Goal: Task Accomplishment & Management: Manage account settings

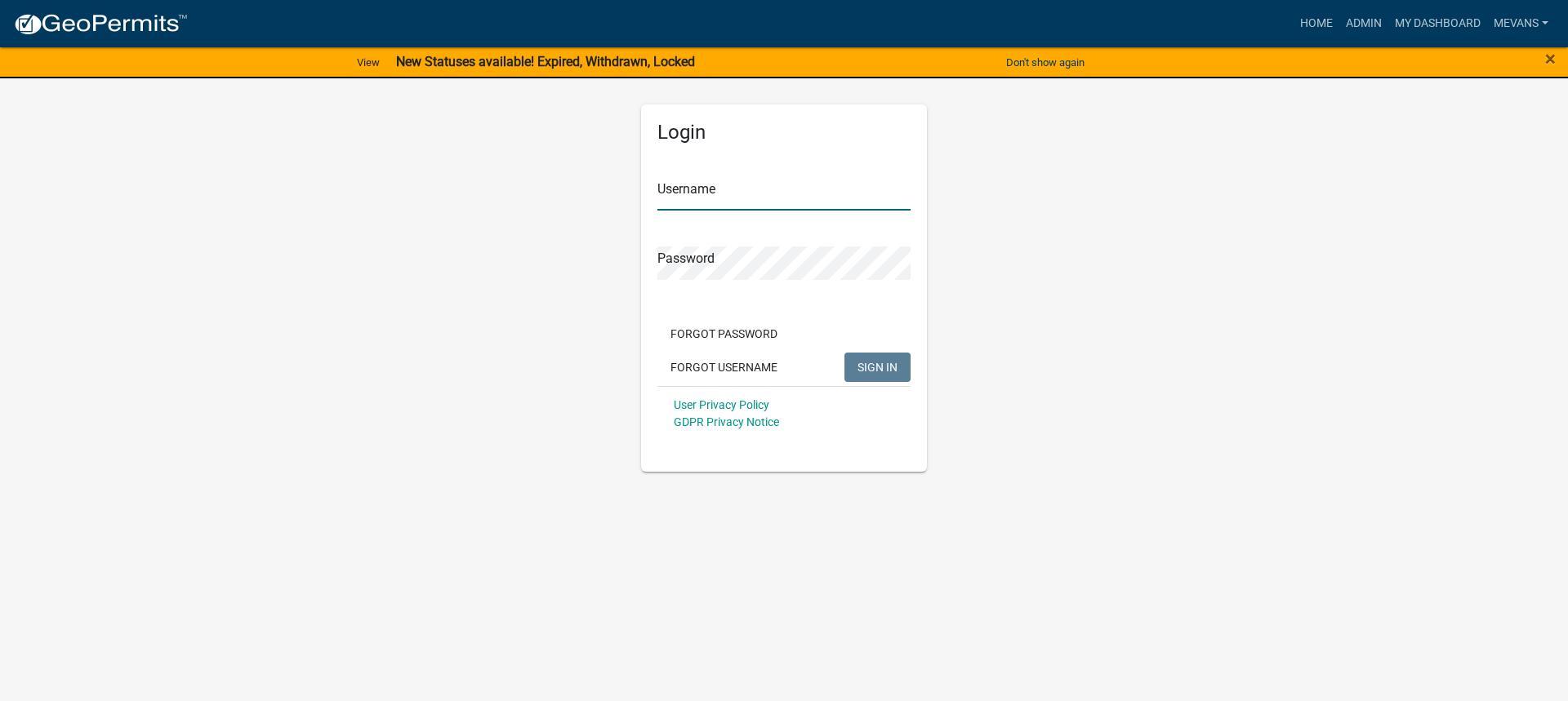
type input "Mevans"
click at [873, 370] on span "SIGN IN" at bounding box center [877, 366] width 40 height 13
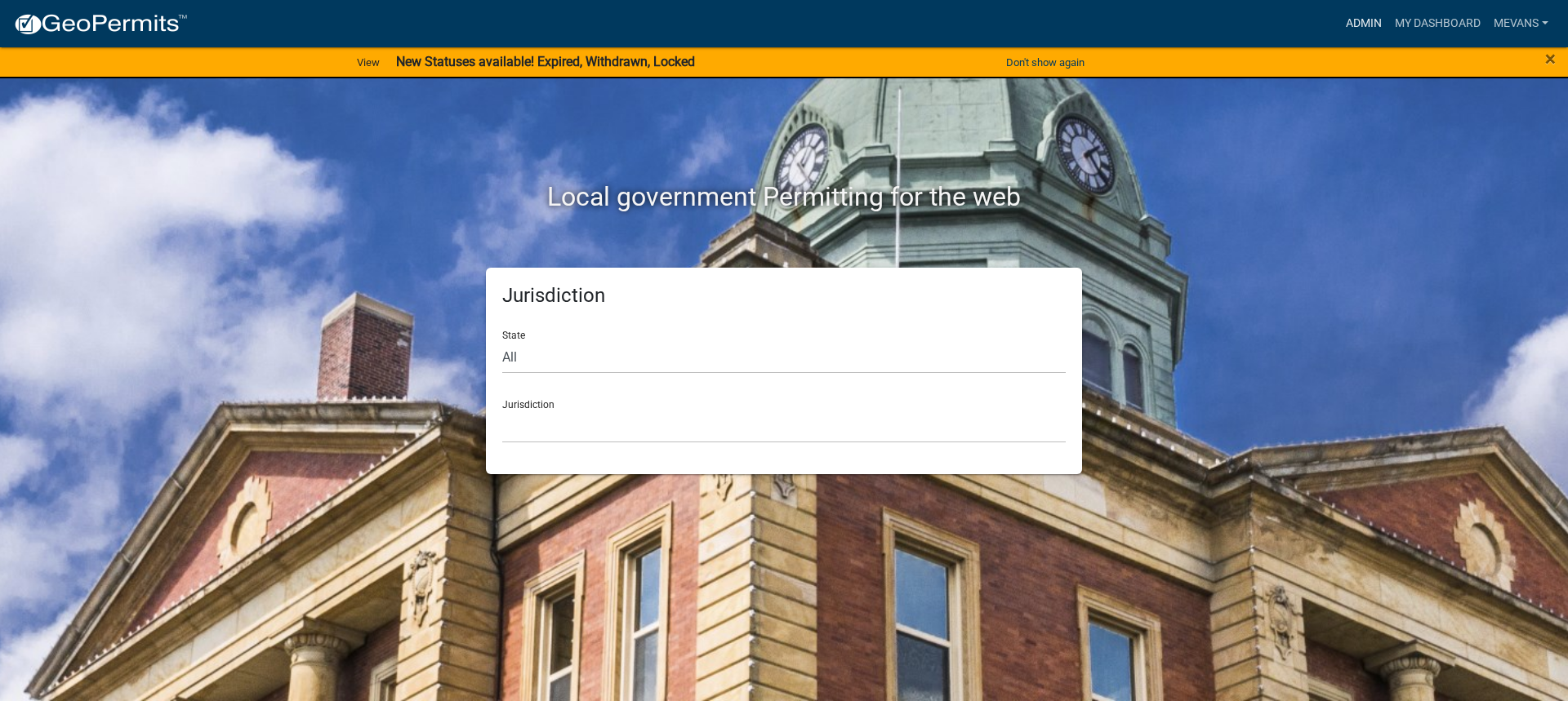
click at [1353, 26] on link "Admin" at bounding box center [1363, 24] width 49 height 31
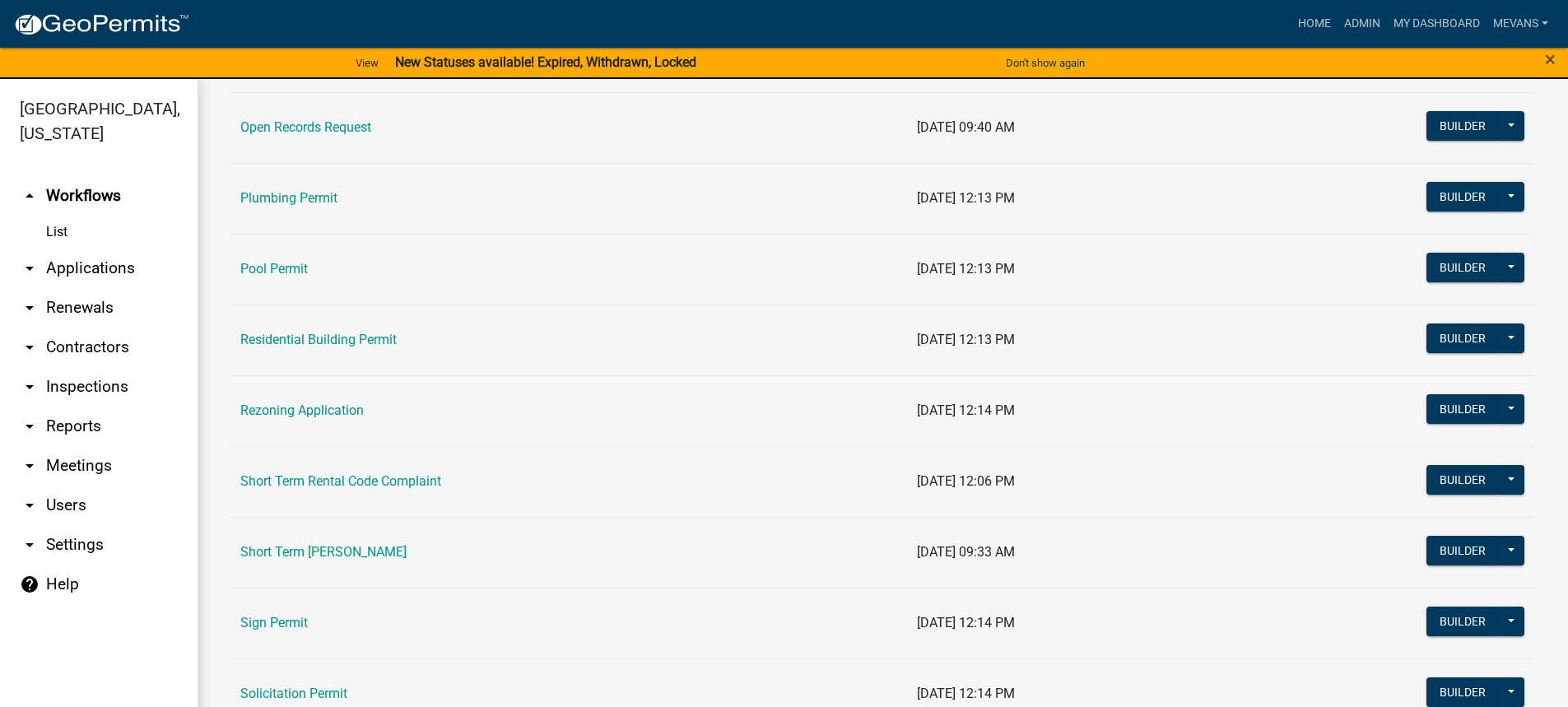
scroll to position [2058, 0]
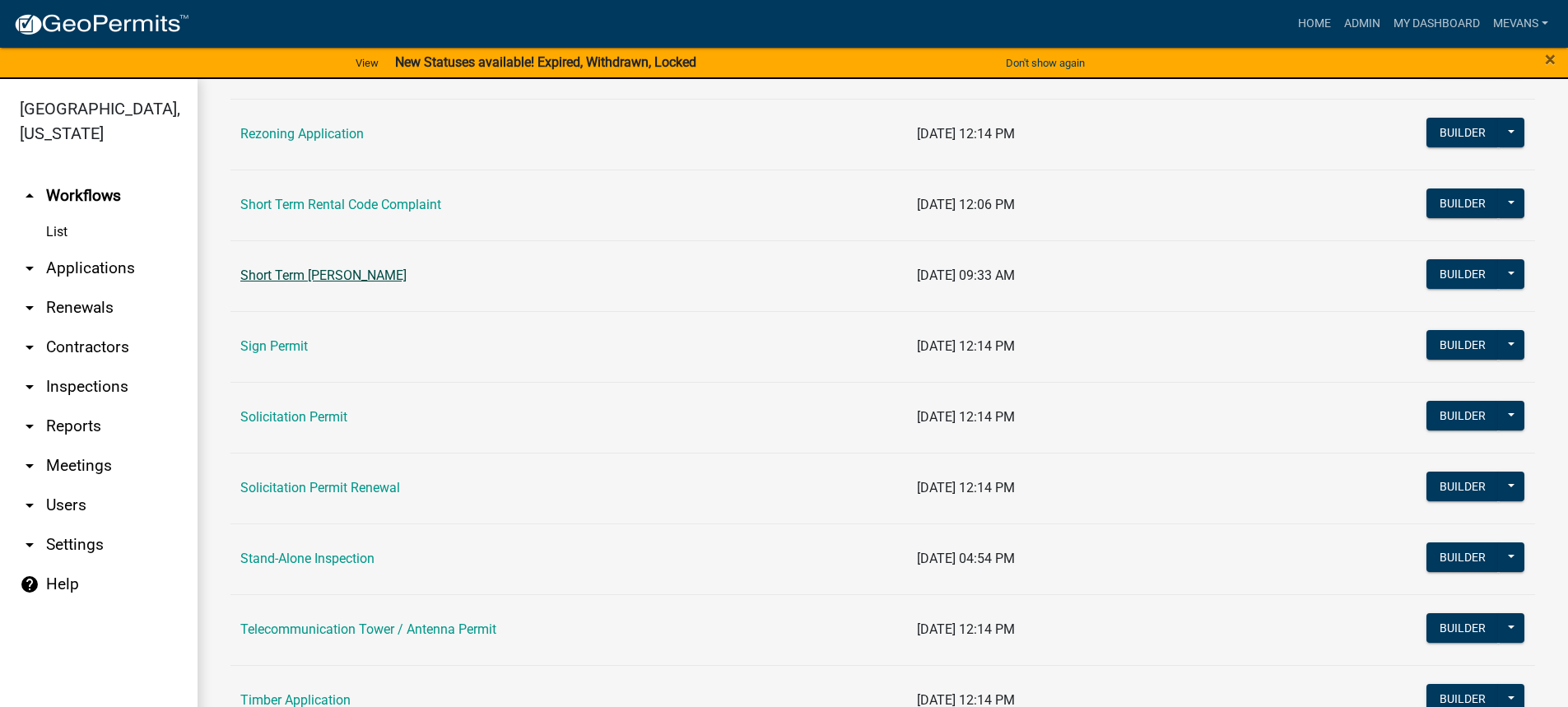
click at [383, 274] on link "Short Term [PERSON_NAME]" at bounding box center [324, 275] width 166 height 16
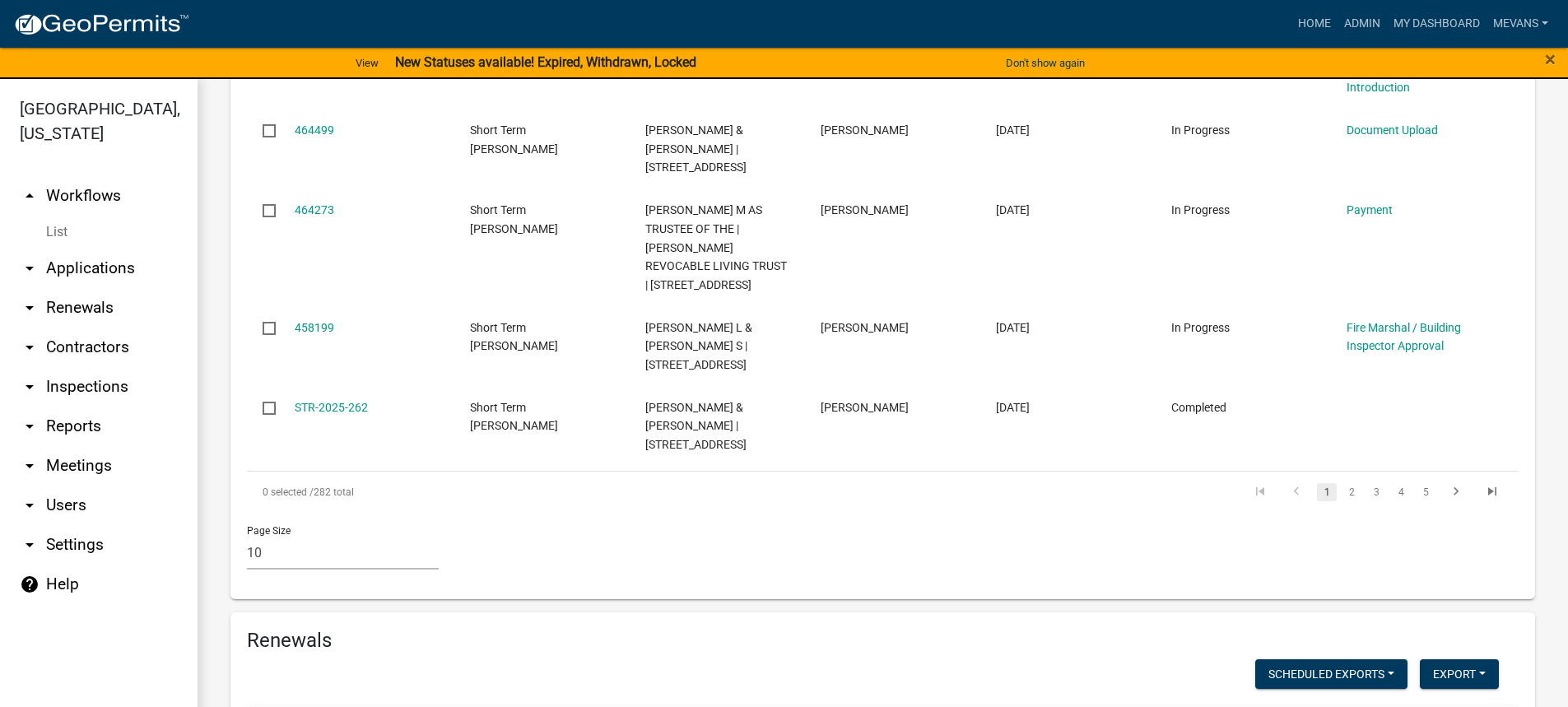
scroll to position [1399, 0]
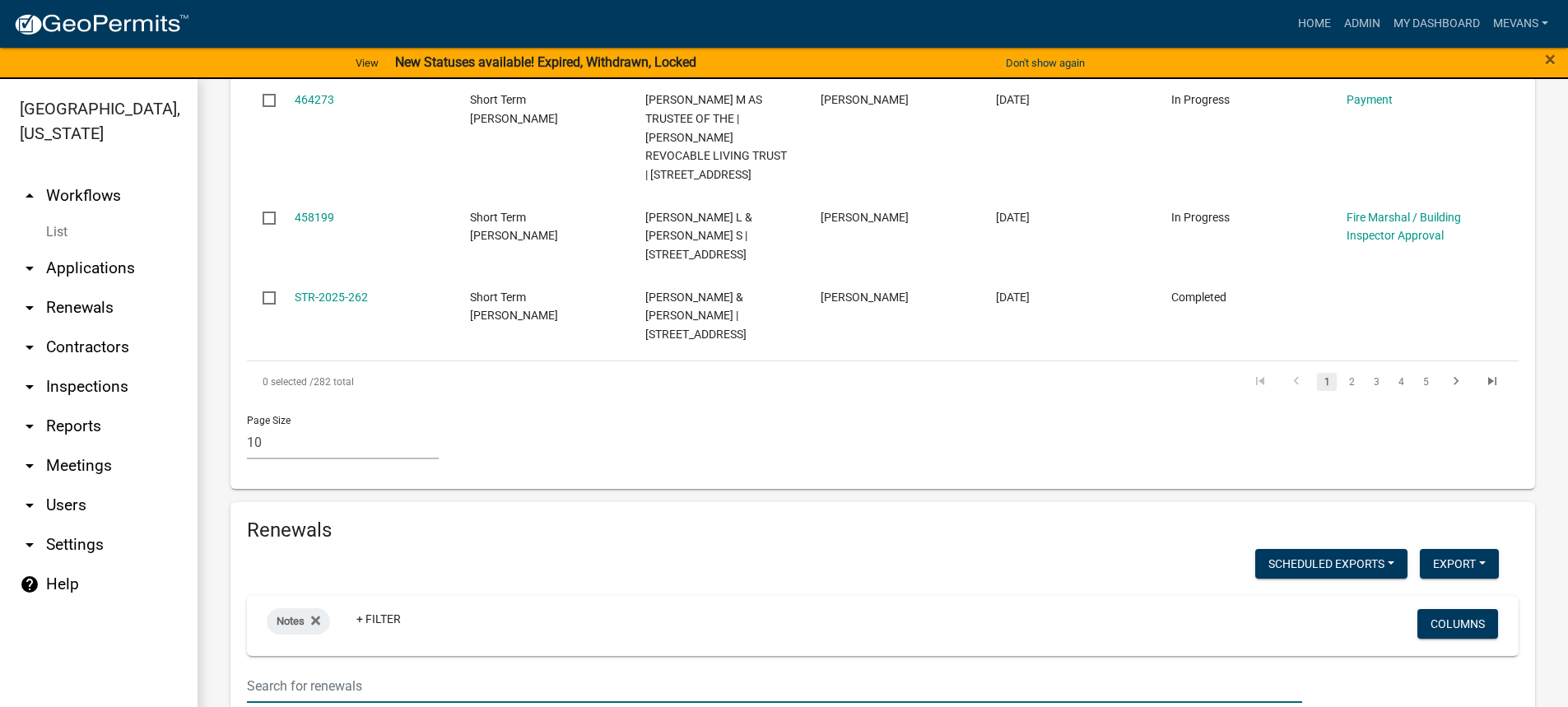
click at [359, 669] on input "text" at bounding box center [774, 685] width 1055 height 34
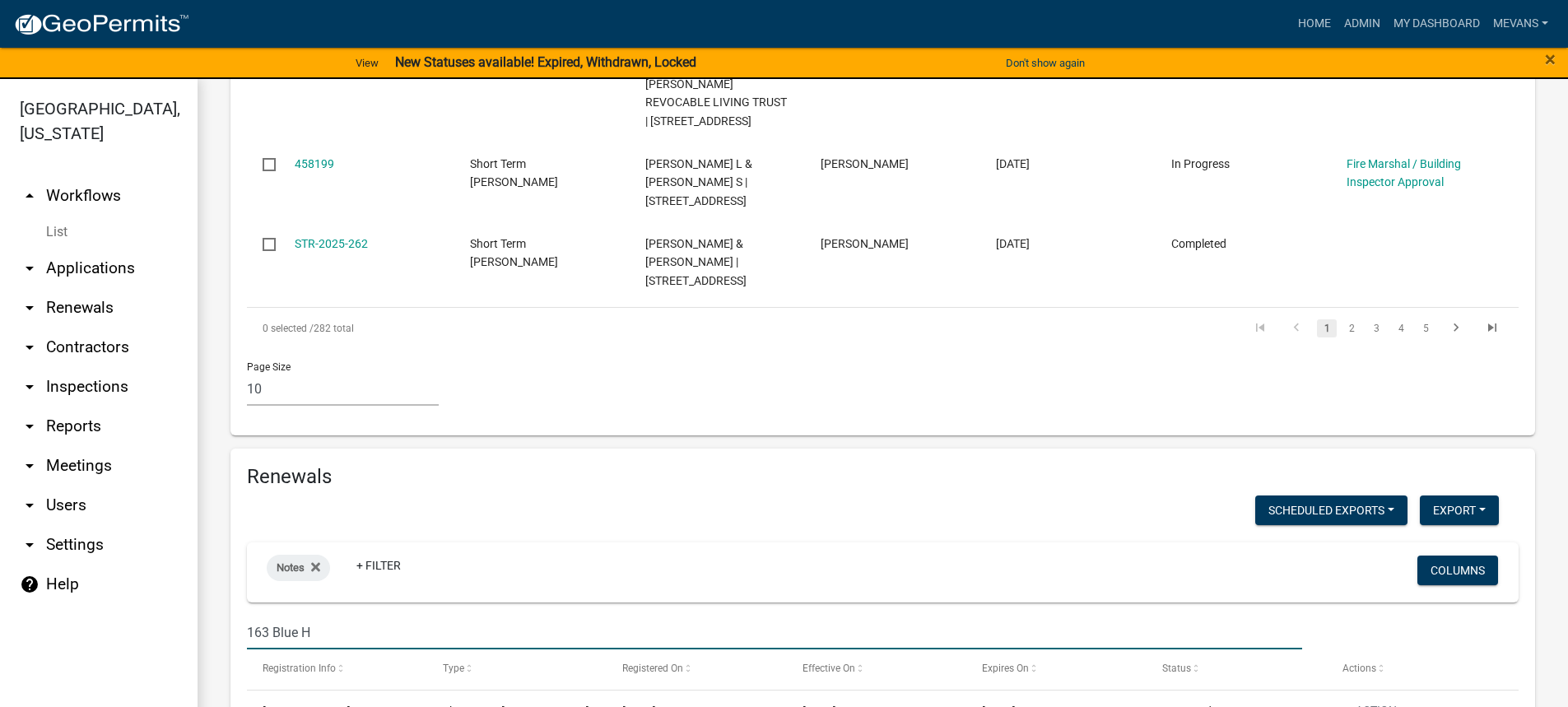
scroll to position [1517, 0]
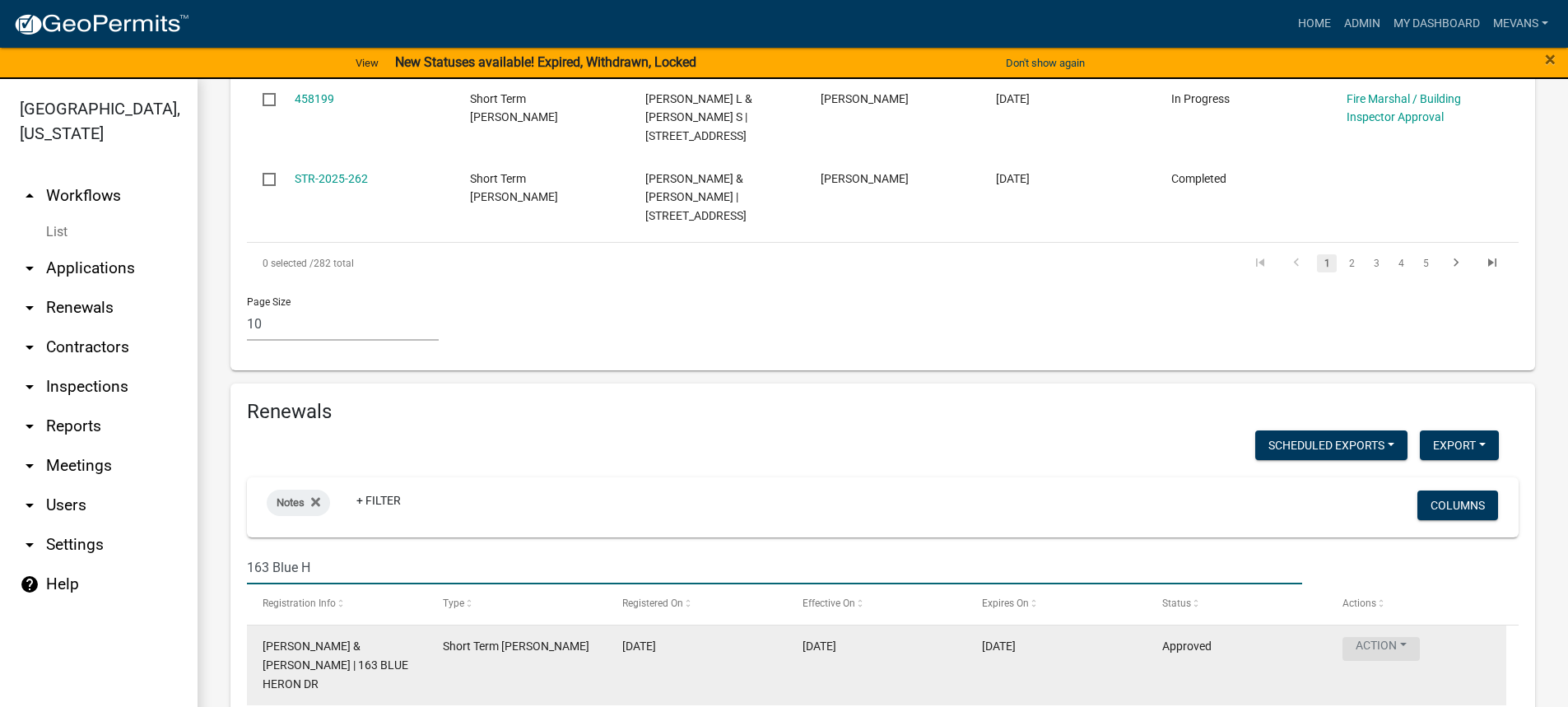
type input "163 Blue H"
click at [1383, 637] on button "Action" at bounding box center [1381, 649] width 77 height 24
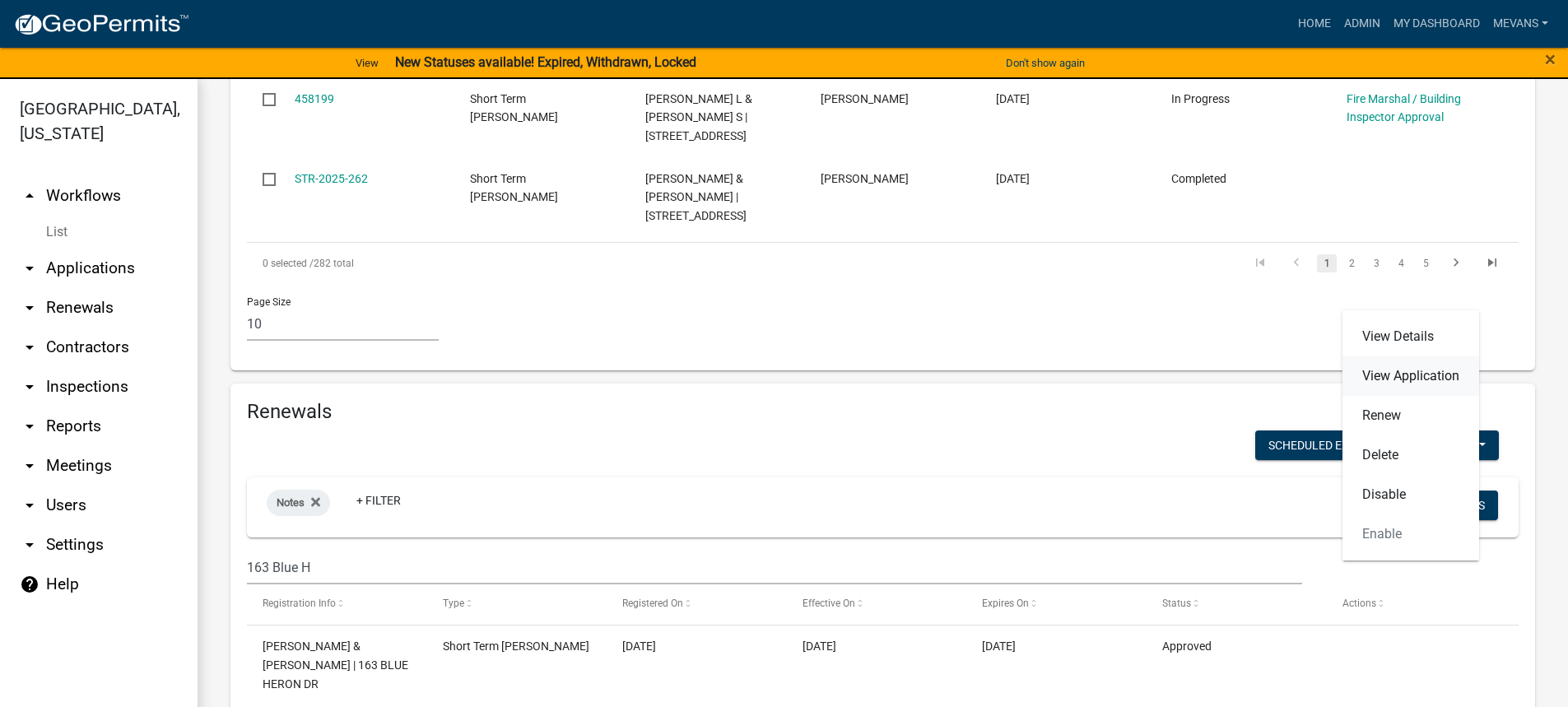
click at [1421, 373] on link "View Application" at bounding box center [1411, 375] width 136 height 39
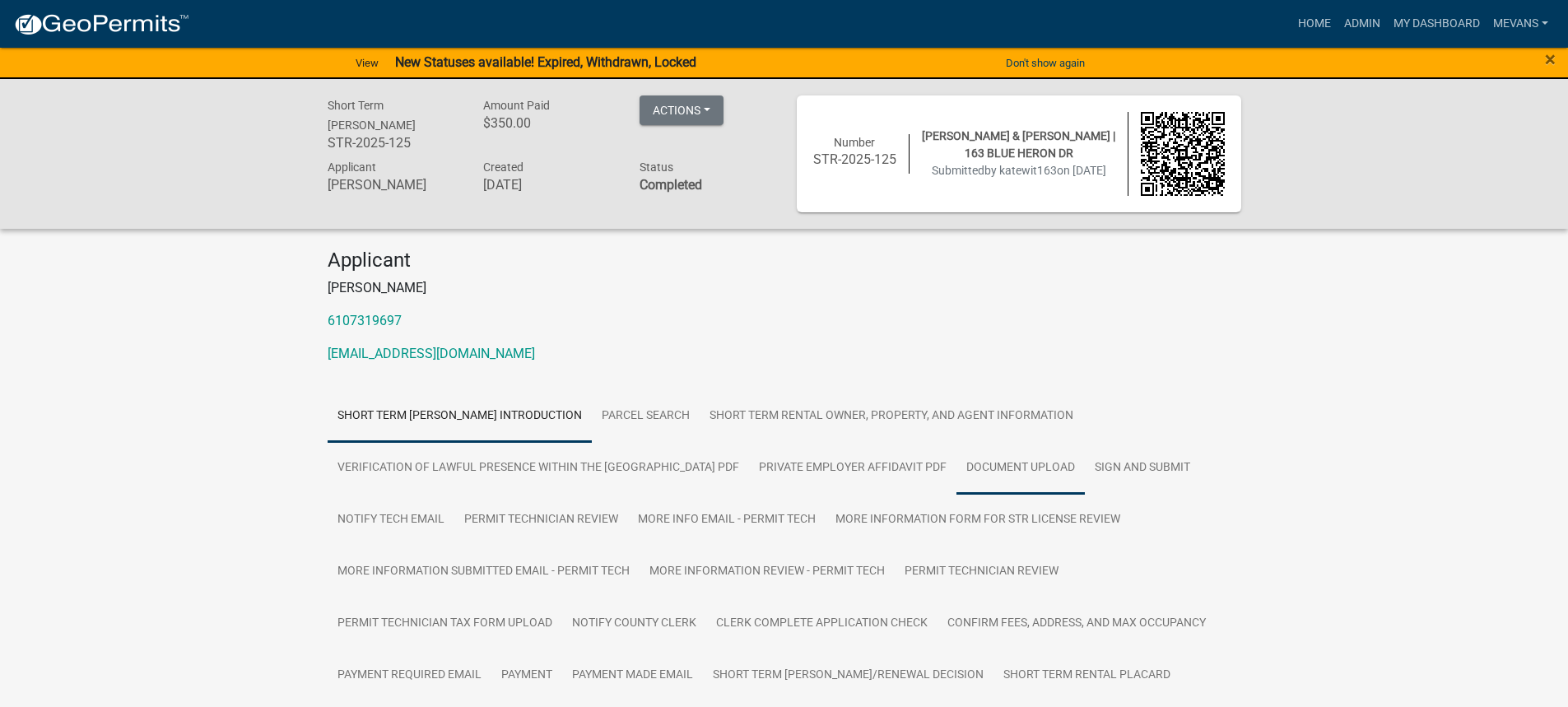
click at [979, 472] on link "Document Upload" at bounding box center [1021, 467] width 128 height 52
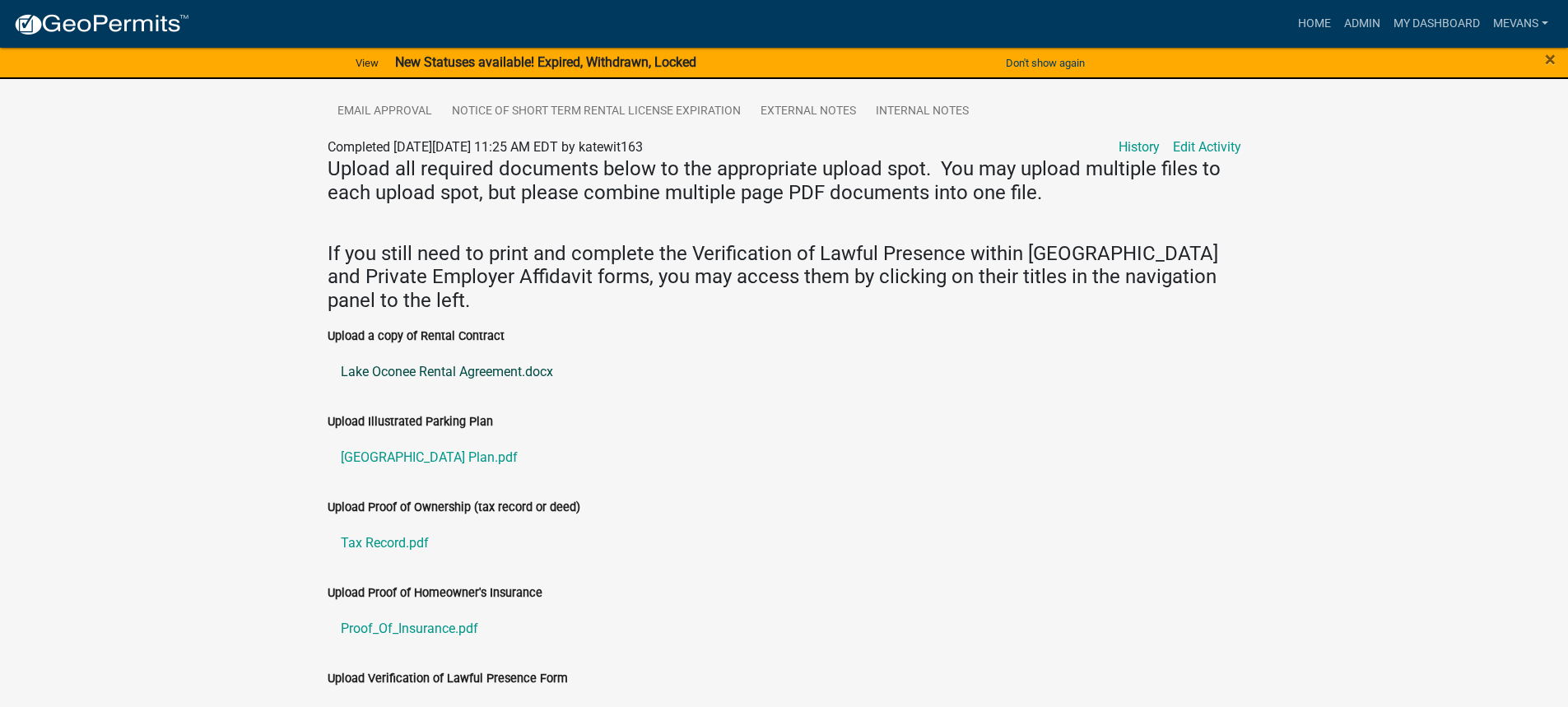
scroll to position [576, 0]
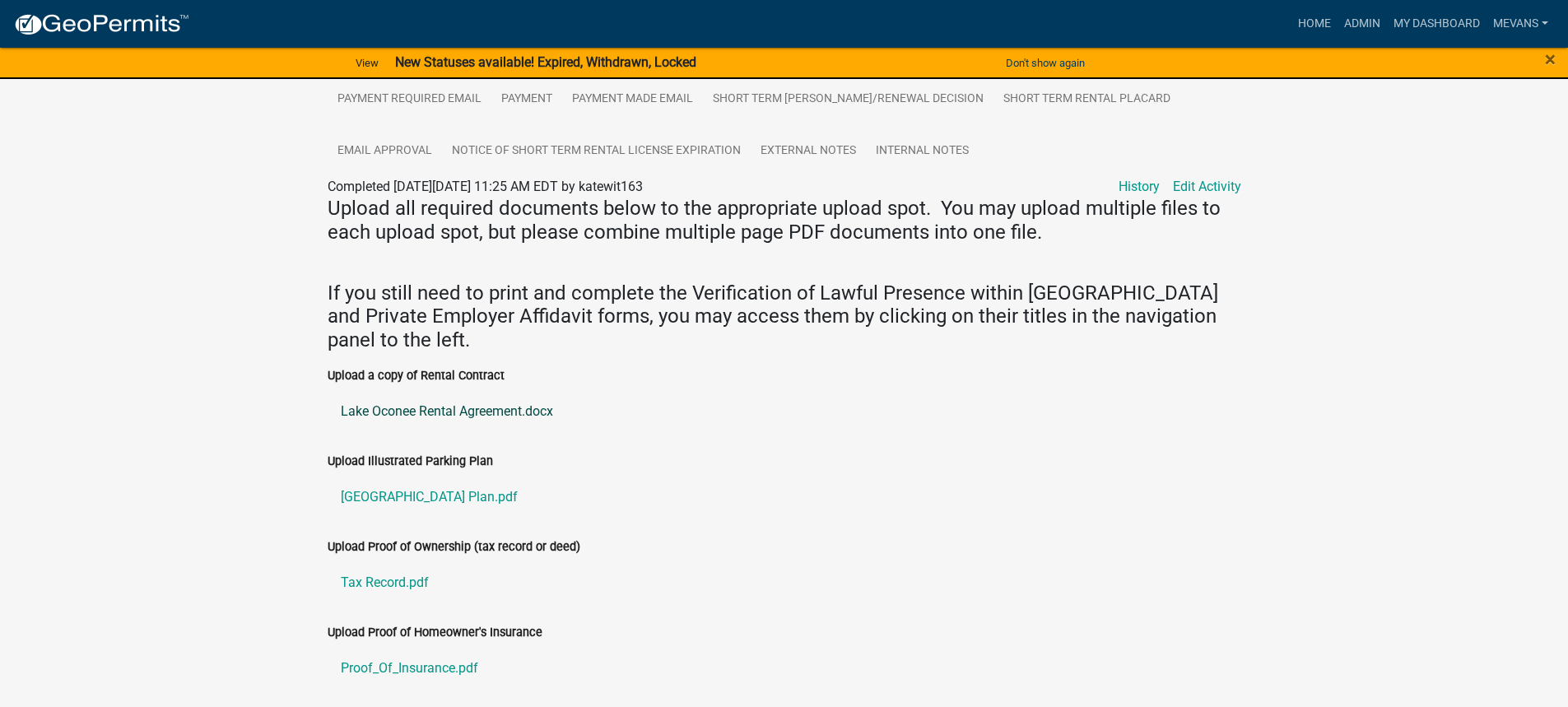
click at [438, 417] on link "Lake Oconee Rental Agreement.docx" at bounding box center [784, 411] width 913 height 39
